Goal: Task Accomplishment & Management: Use online tool/utility

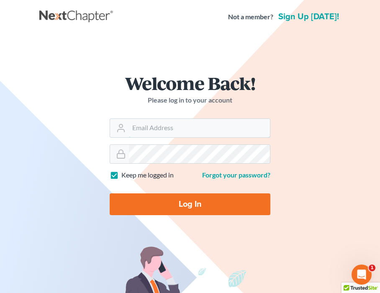
type input "[EMAIL_ADDRESS][DOMAIN_NAME]"
click at [162, 198] on input "Log In" at bounding box center [190, 204] width 161 height 22
type input "Thinking..."
type input "[EMAIL_ADDRESS][DOMAIN_NAME]"
drag, startPoint x: 173, startPoint y: 199, endPoint x: 178, endPoint y: 198, distance: 4.6
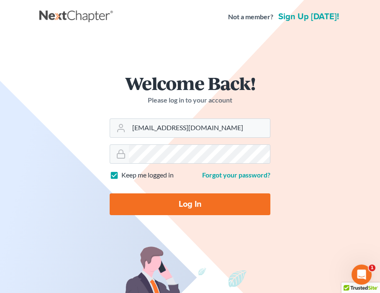
click at [174, 199] on input "Log In" at bounding box center [190, 204] width 161 height 22
type input "Thinking..."
type input "[EMAIL_ADDRESS][DOMAIN_NAME]"
click at [175, 213] on input "Log In" at bounding box center [190, 204] width 161 height 22
type input "Thinking..."
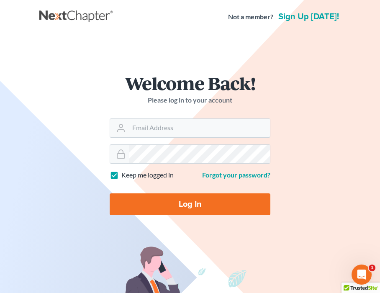
type input "cb@craigblacklaw.com"
click at [172, 206] on input "Log In" at bounding box center [190, 204] width 161 height 22
type input "Thinking..."
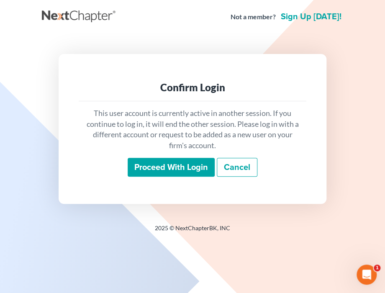
click at [169, 166] on input "Proceed with login" at bounding box center [171, 167] width 87 height 19
click at [169, 170] on input "Proceed with login" at bounding box center [171, 167] width 87 height 19
click at [173, 166] on input "Proceed with login" at bounding box center [171, 167] width 87 height 19
